Goal: Use online tool/utility

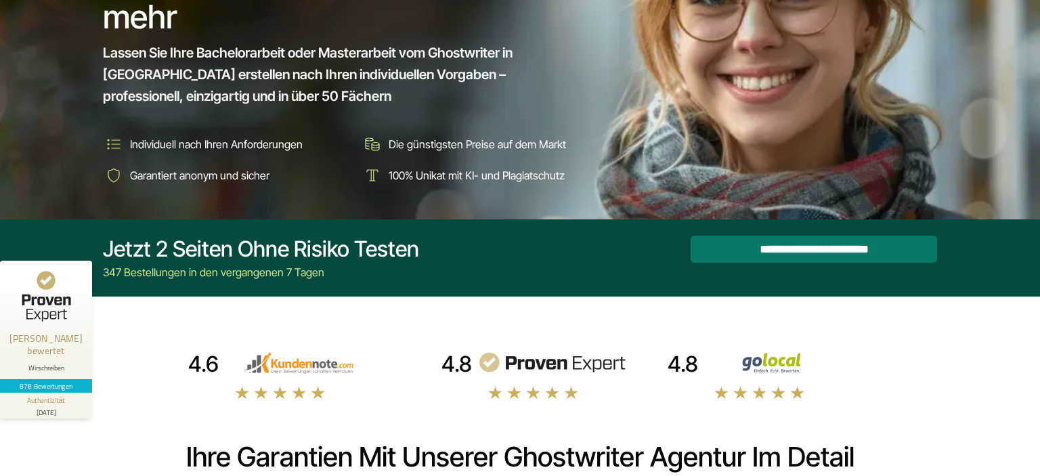
scroll to position [250, 0]
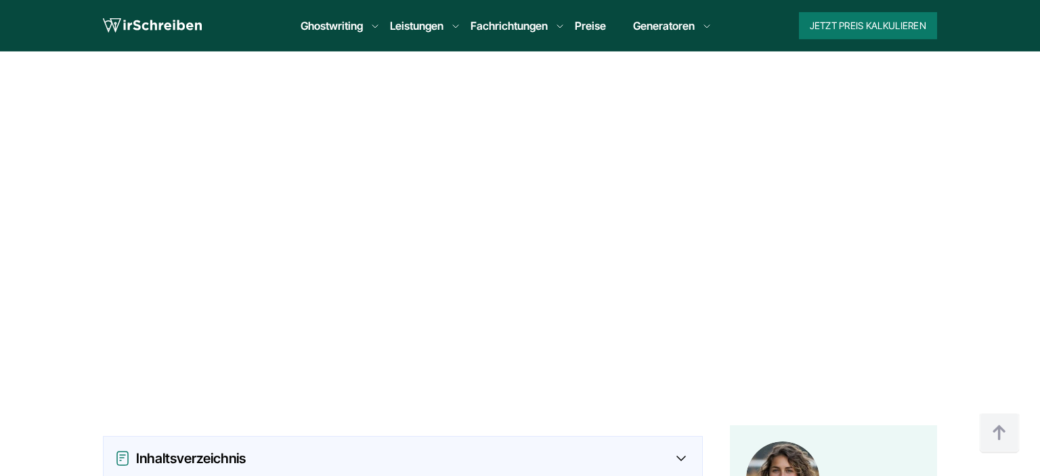
scroll to position [730, 0]
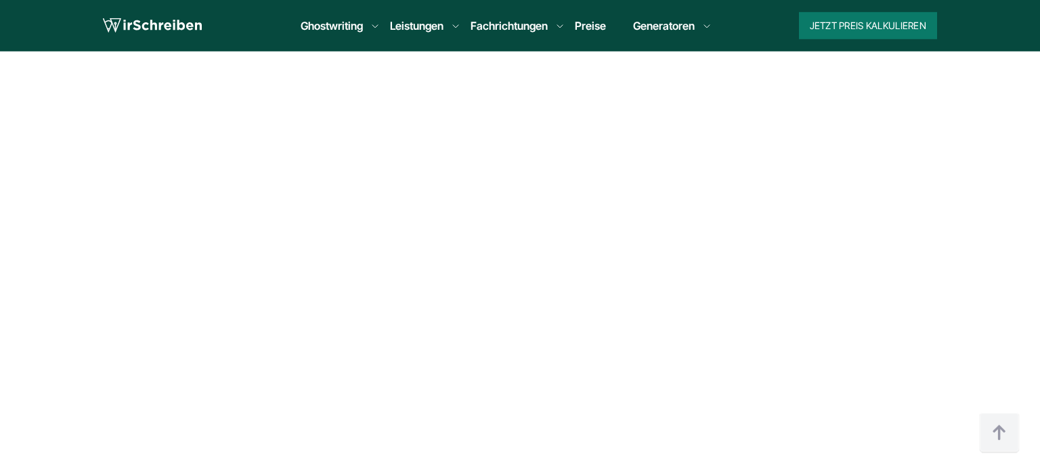
scroll to position [625, 0]
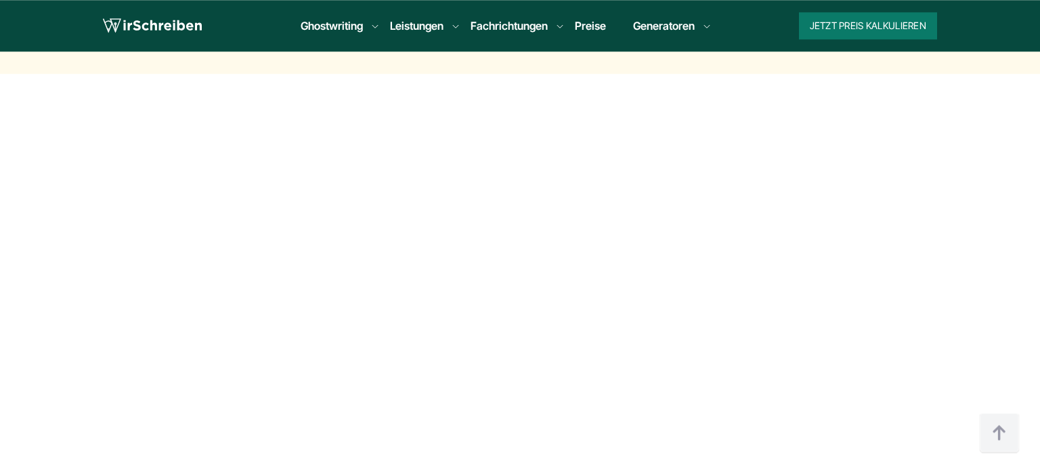
scroll to position [507, 0]
